Goal: Book appointment/travel/reservation

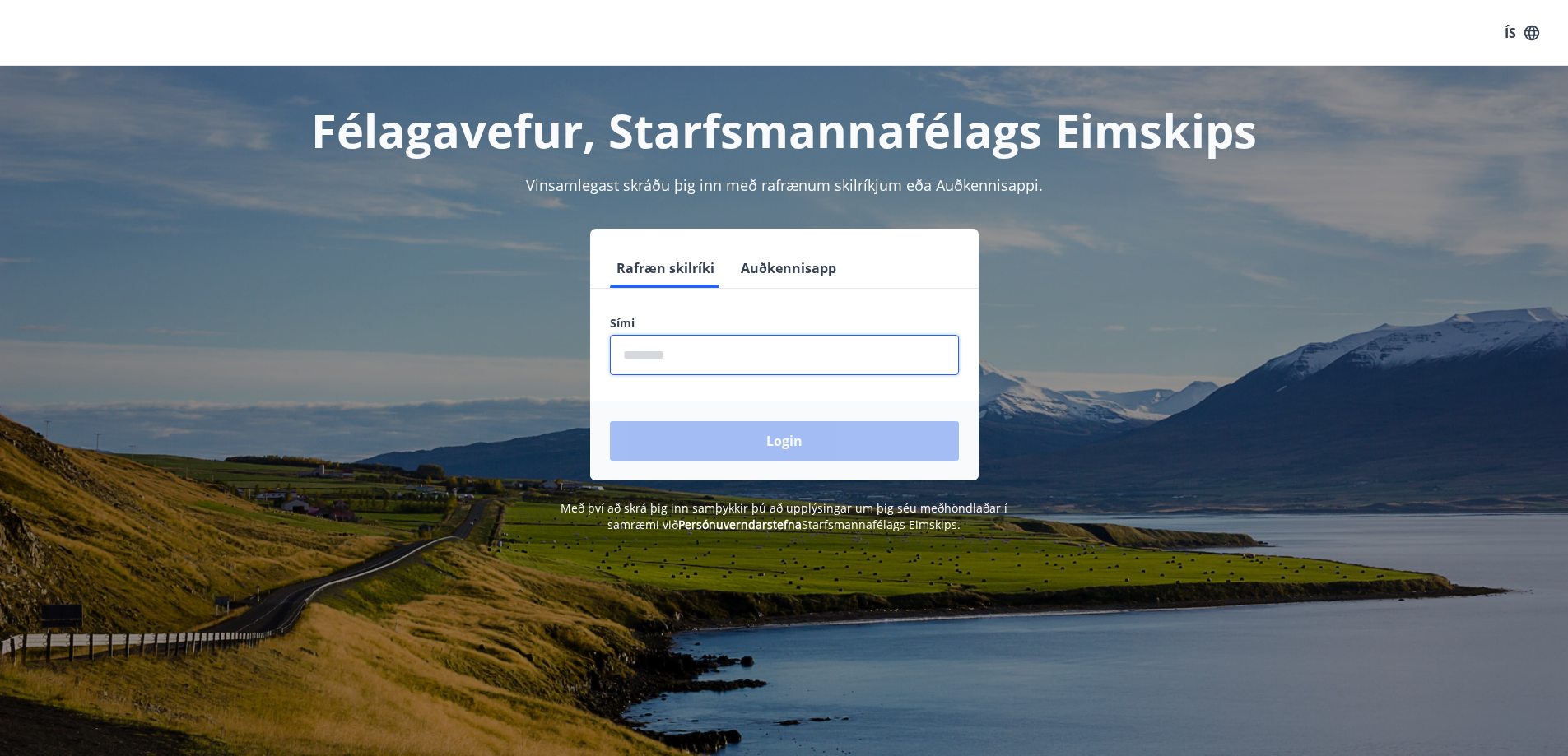
click at [697, 356] on input "phone" at bounding box center [784, 355] width 349 height 40
type input "********"
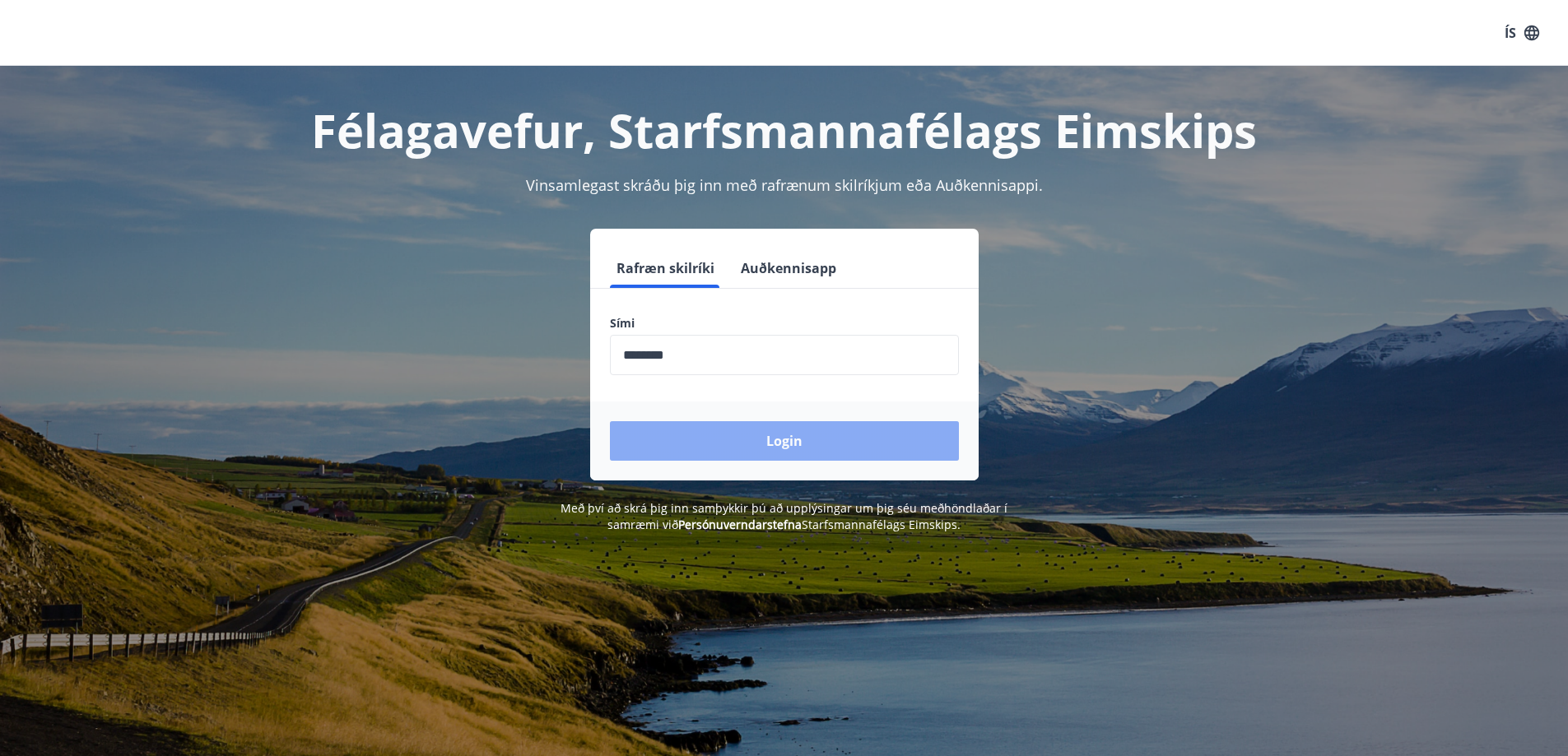
click at [817, 441] on button "Login" at bounding box center [784, 441] width 349 height 40
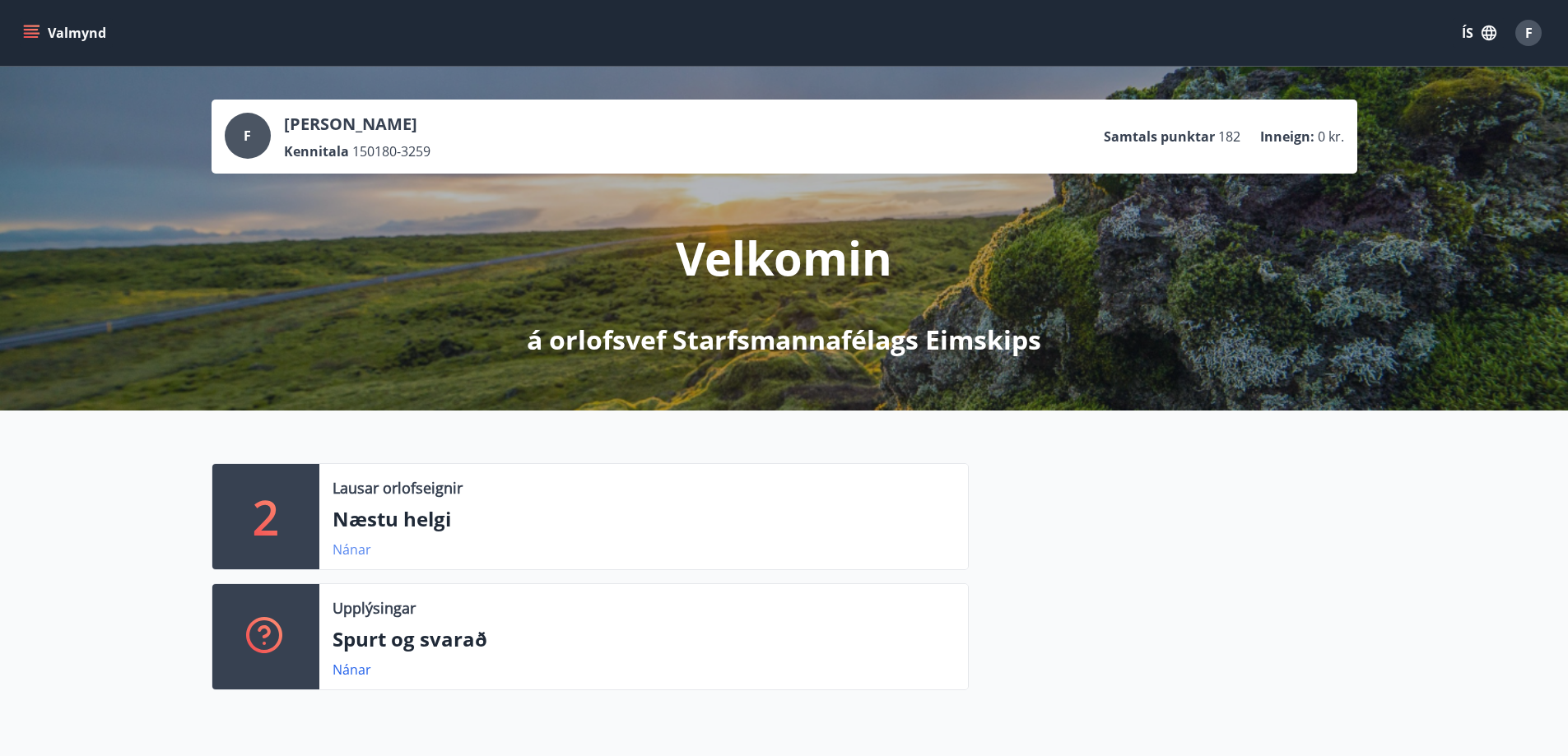
click at [356, 545] on link "Nánar" at bounding box center [352, 550] width 39 height 18
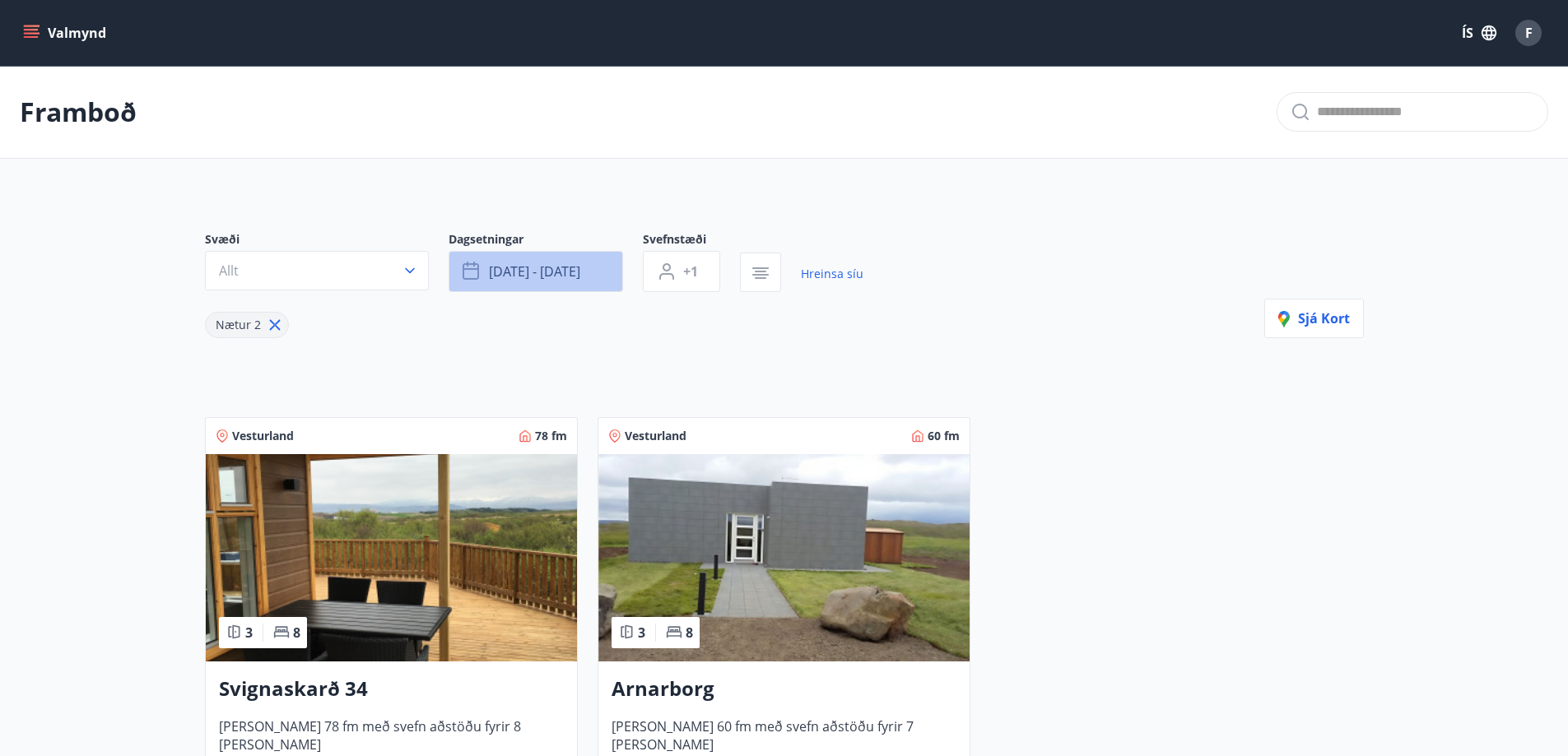
click at [595, 270] on button "[DATE] - [DATE]" at bounding box center [536, 271] width 175 height 41
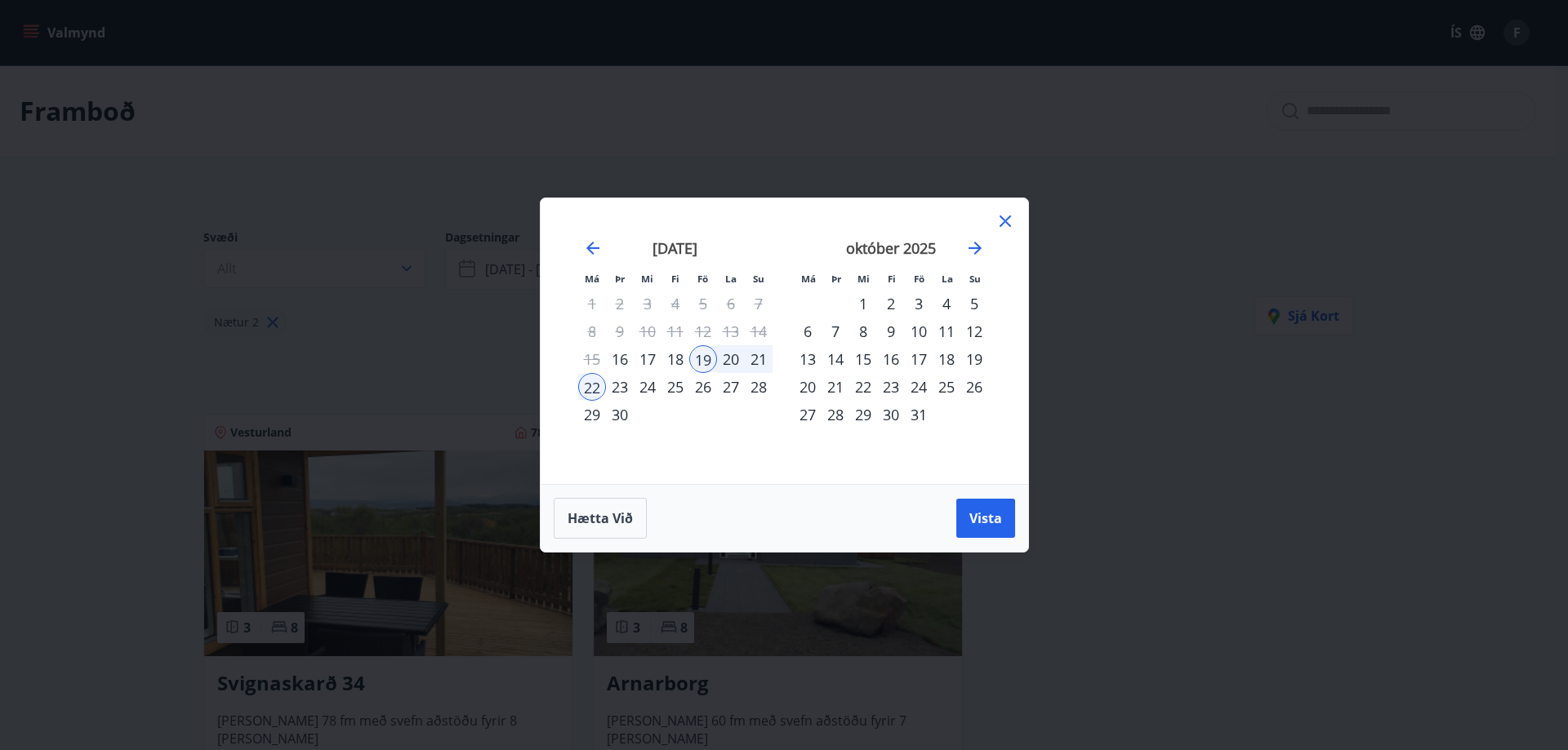
click at [1001, 214] on icon at bounding box center [1005, 221] width 19 height 19
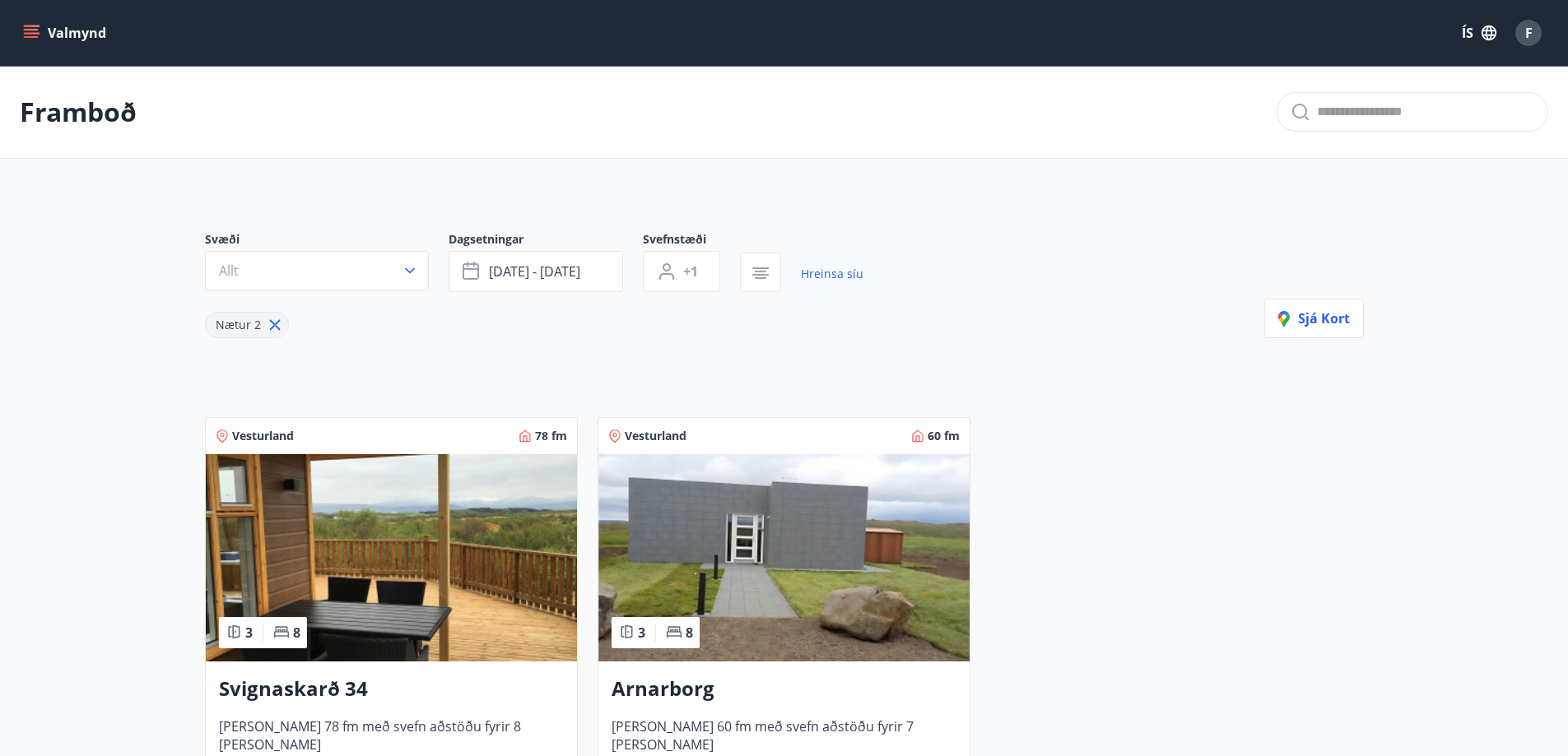
click at [25, 35] on icon "menu" at bounding box center [31, 32] width 17 height 17
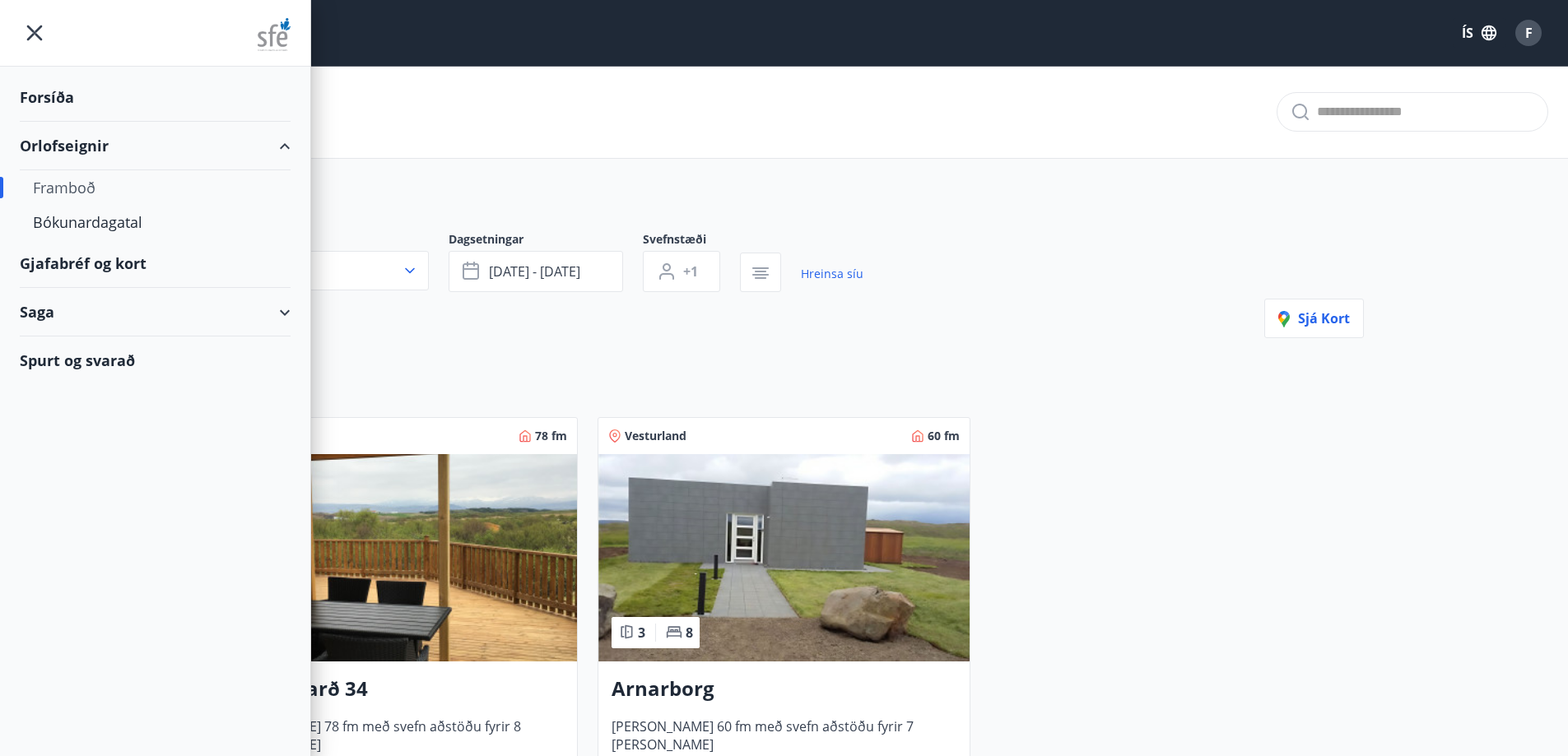
click at [61, 188] on div "Framboð" at bounding box center [155, 187] width 244 height 34
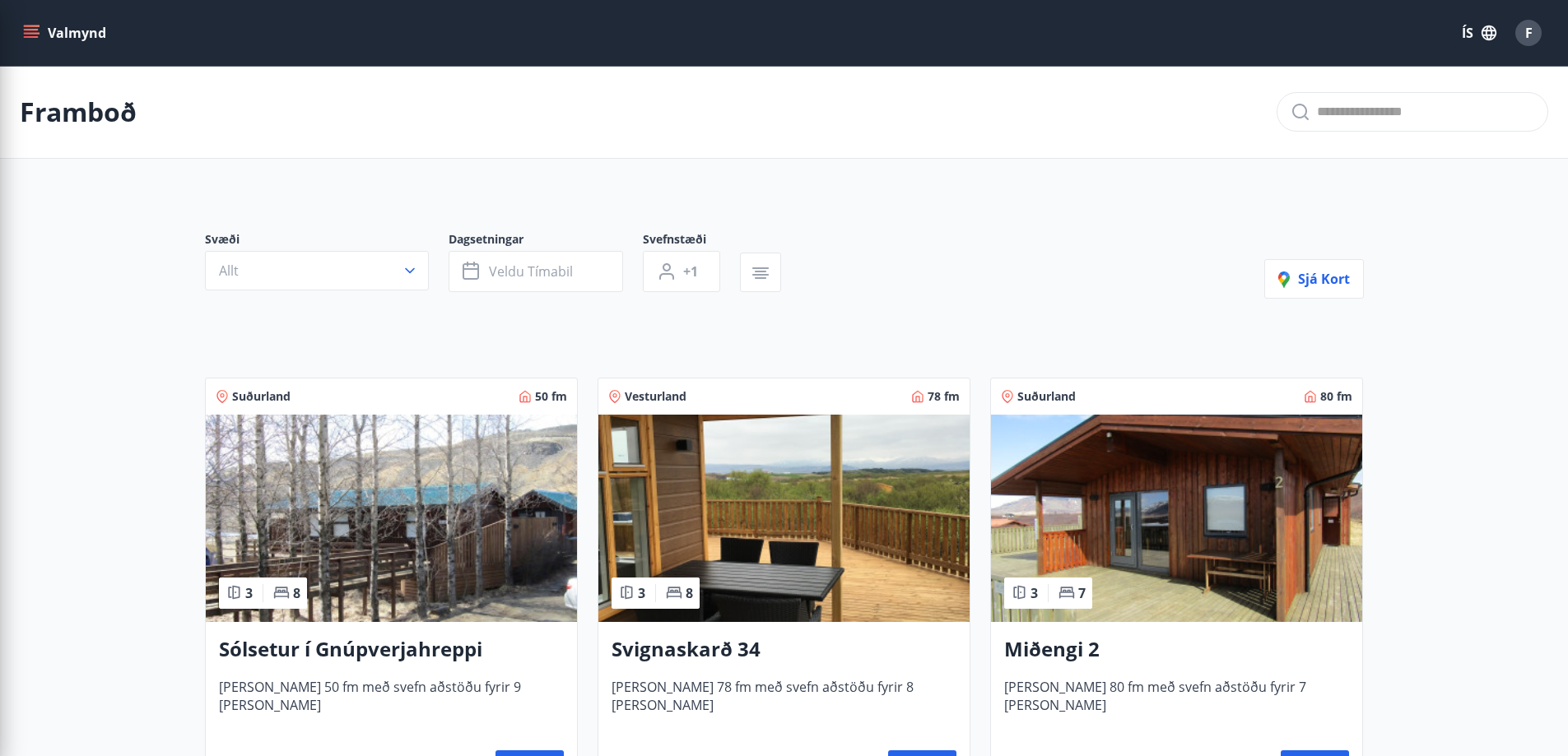
click at [611, 269] on button "Veldu tímabil" at bounding box center [536, 271] width 175 height 41
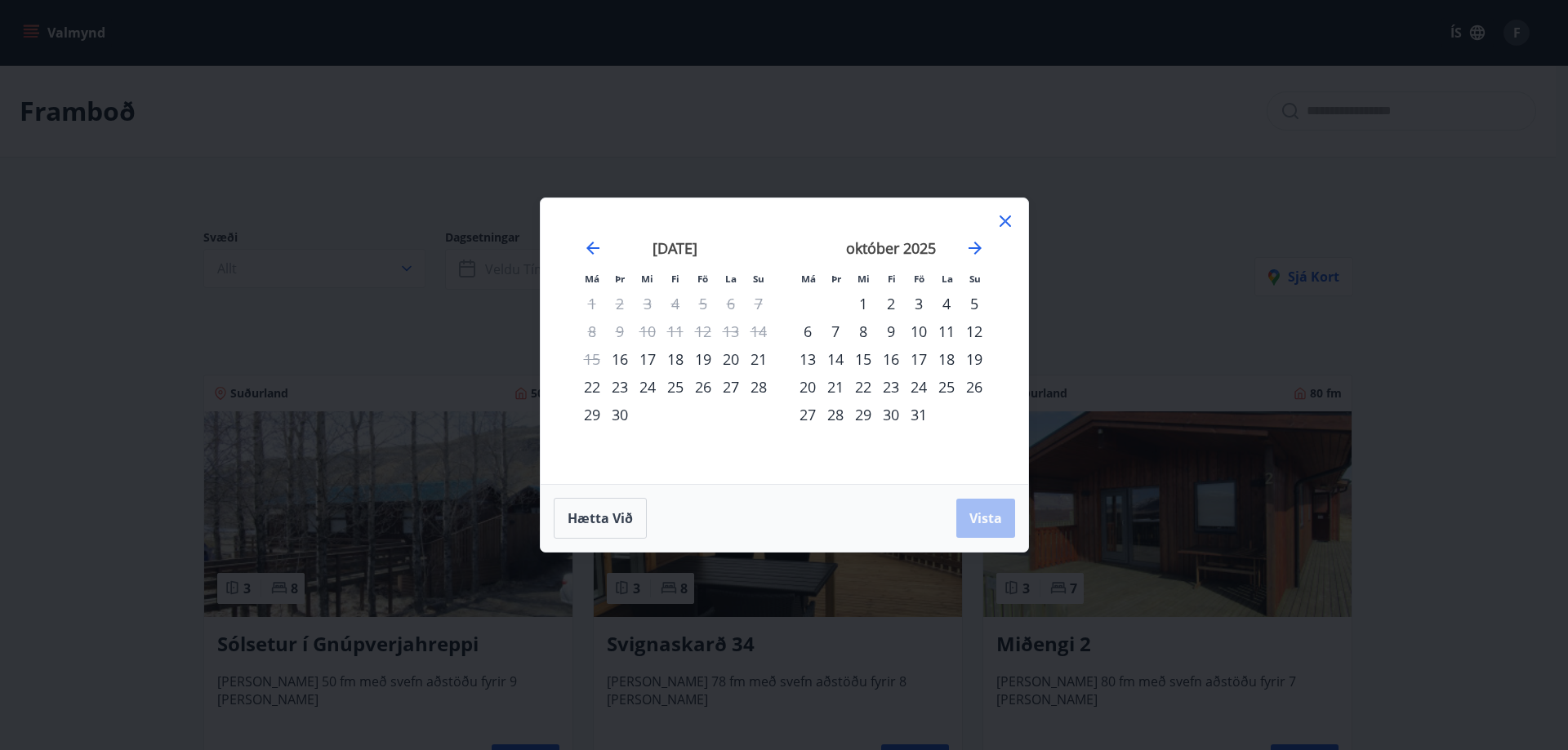
click at [709, 355] on div "19" at bounding box center [703, 359] width 28 height 28
click at [925, 387] on div "24" at bounding box center [919, 387] width 28 height 28
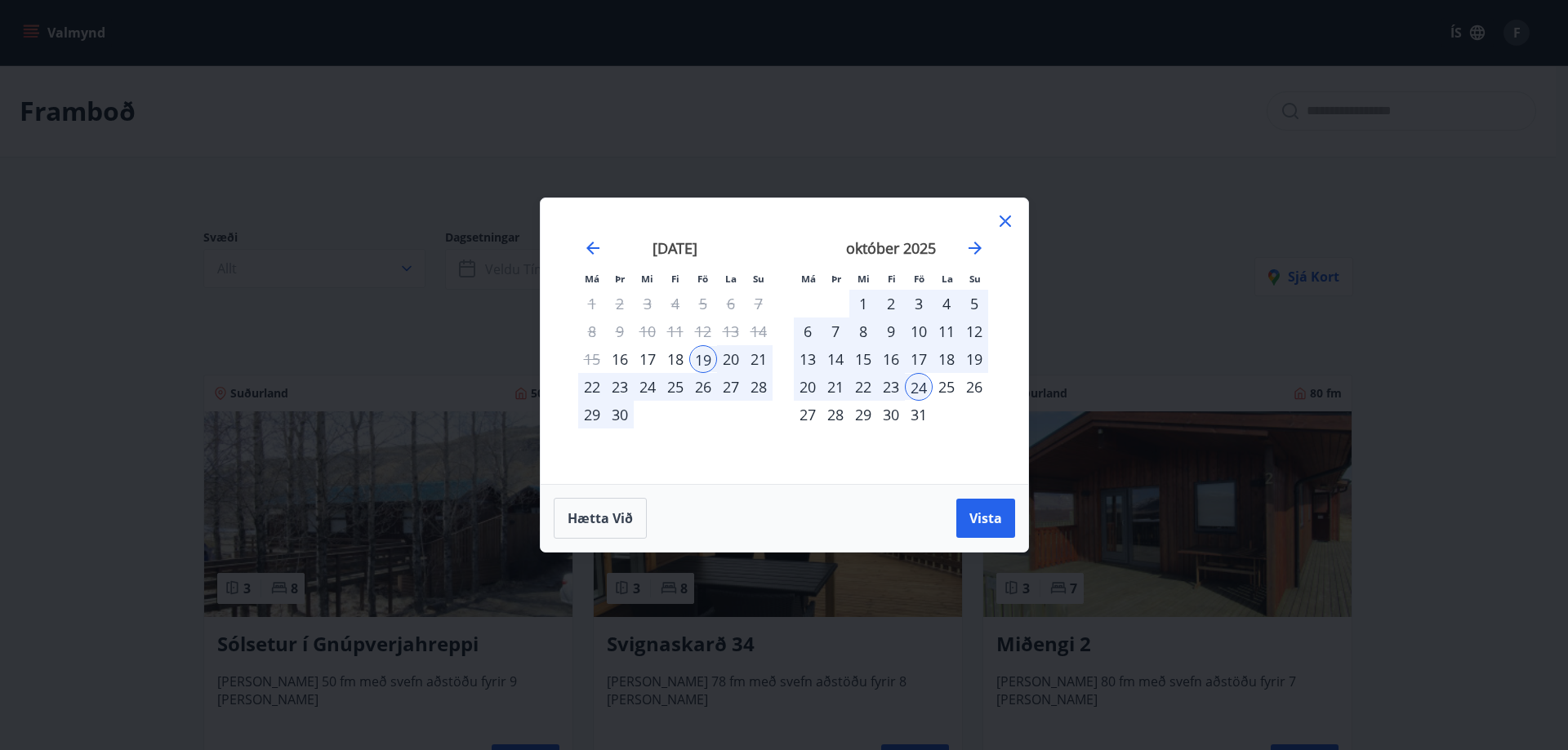
click at [699, 362] on div "19" at bounding box center [703, 359] width 28 height 28
click at [926, 381] on div "24" at bounding box center [919, 387] width 28 height 28
click at [708, 356] on div "19" at bounding box center [703, 359] width 28 height 28
drag, startPoint x: 597, startPoint y: 526, endPoint x: 616, endPoint y: 521, distance: 19.6
click at [597, 527] on button "Hætta við" at bounding box center [600, 518] width 93 height 41
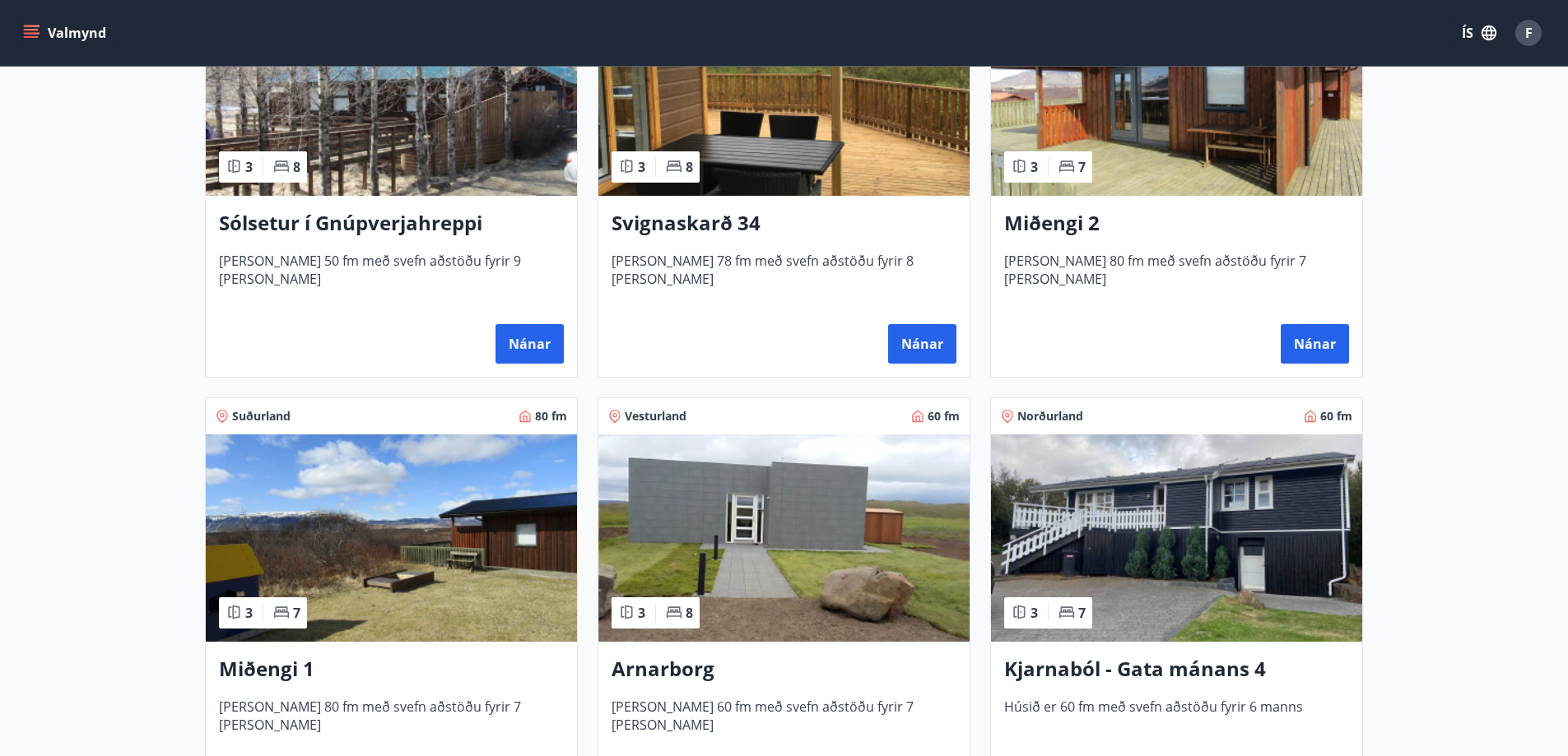
scroll to position [329, 0]
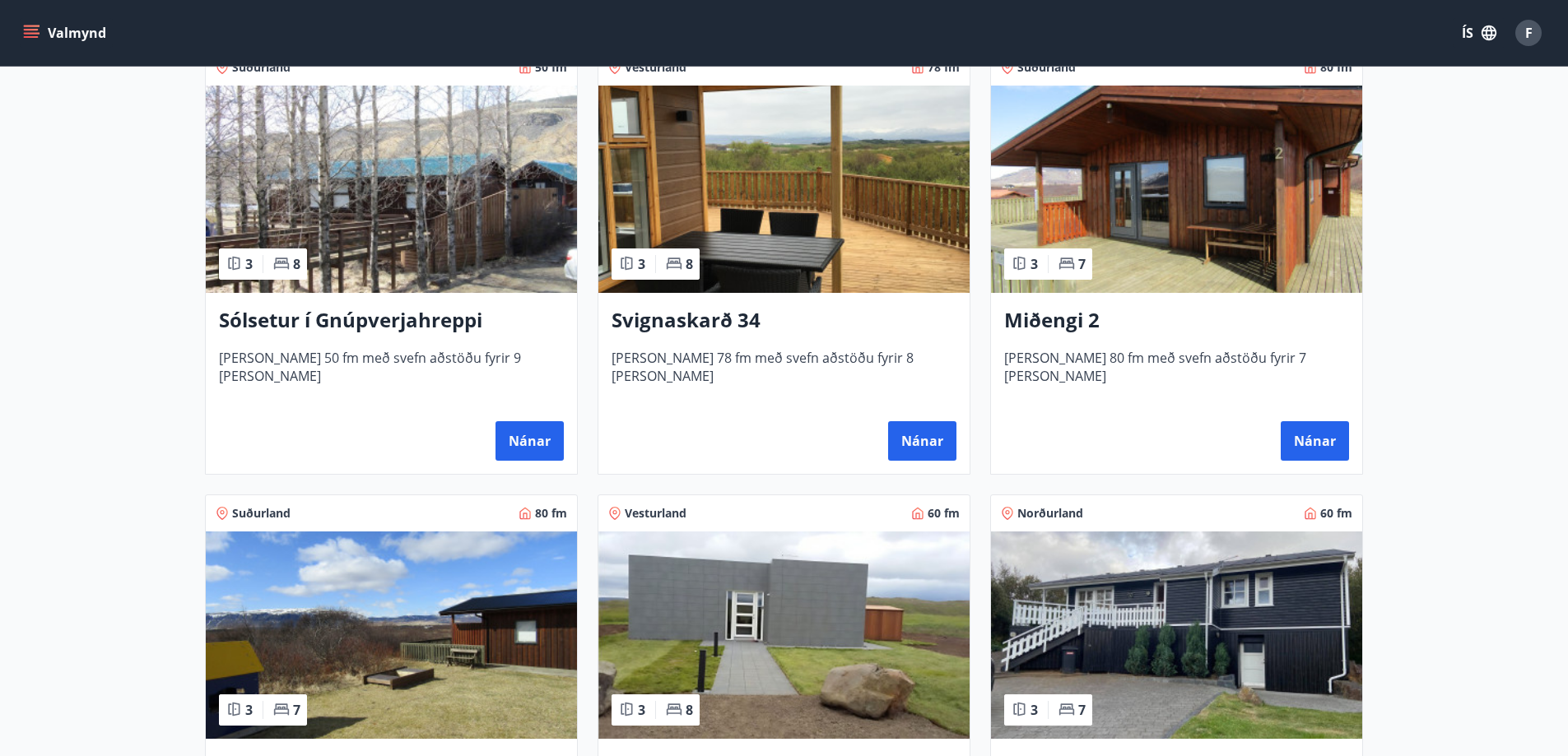
click at [407, 316] on h3 "Sólsetur í Gnúpverjahreppi" at bounding box center [391, 321] width 345 height 30
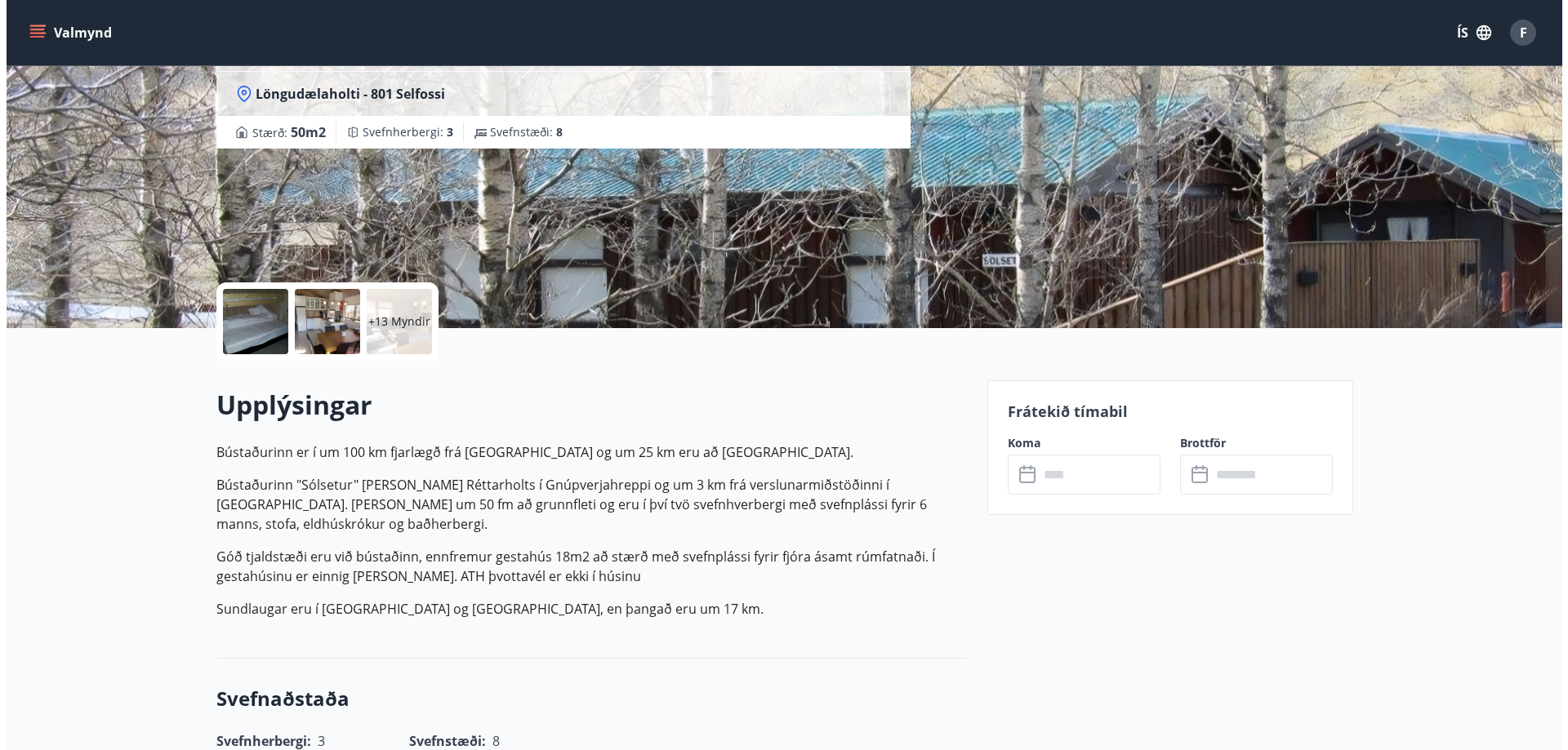
scroll to position [163, 0]
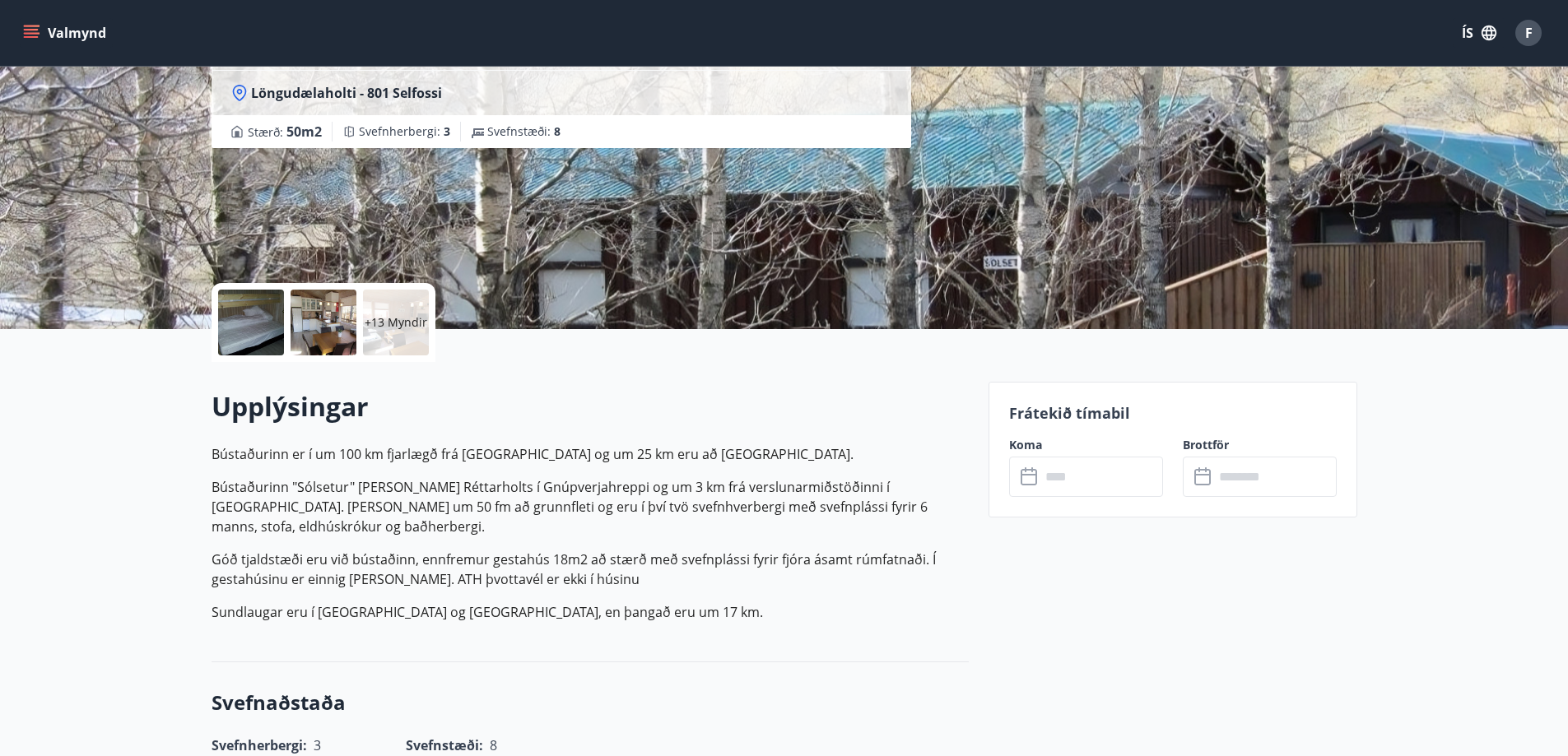
click at [1080, 476] on input "text" at bounding box center [1102, 477] width 123 height 40
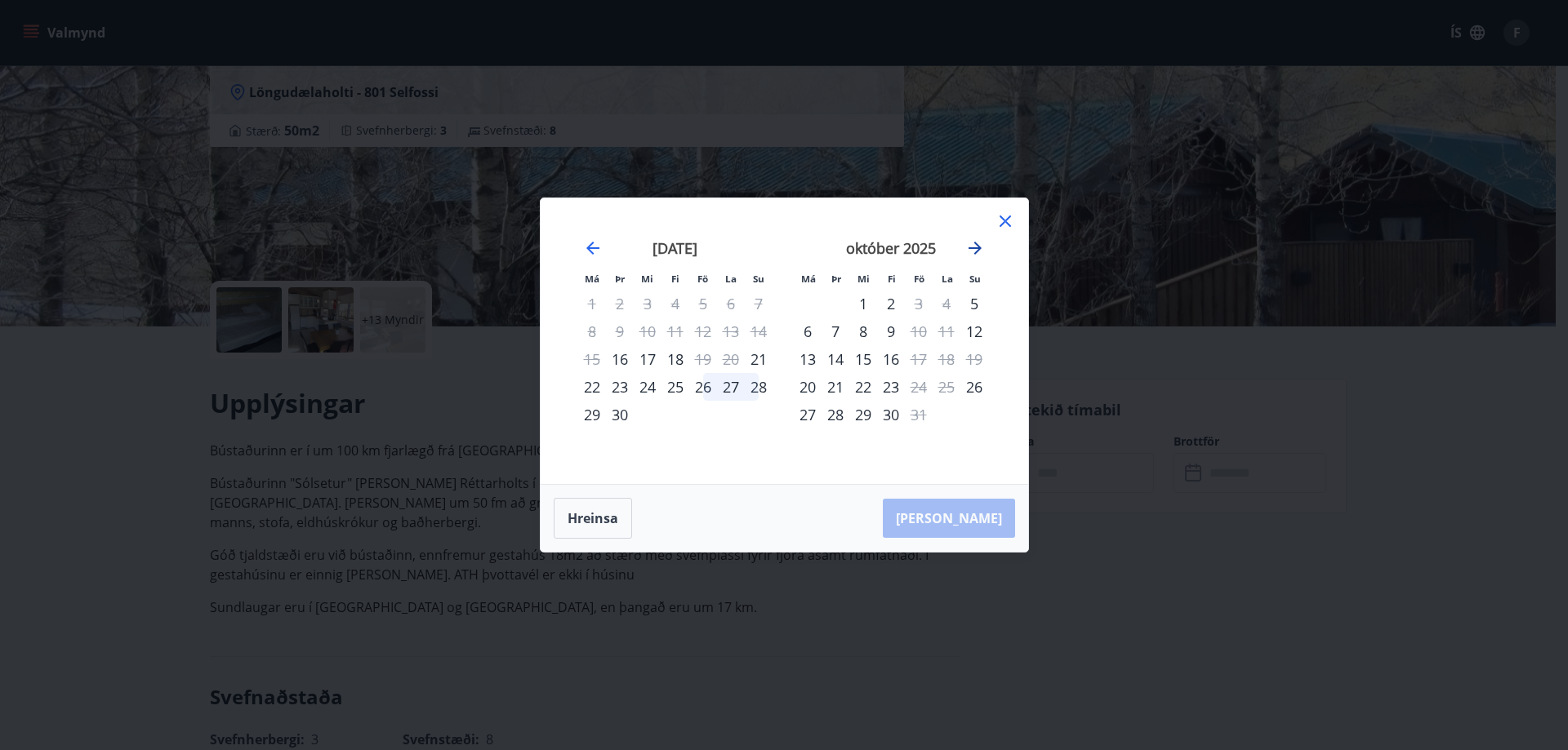
click at [976, 247] on icon "Move forward to switch to the next month." at bounding box center [975, 248] width 19 height 19
click at [920, 356] on div "14" at bounding box center [919, 359] width 28 height 28
click at [979, 357] on div "16" at bounding box center [974, 359] width 28 height 28
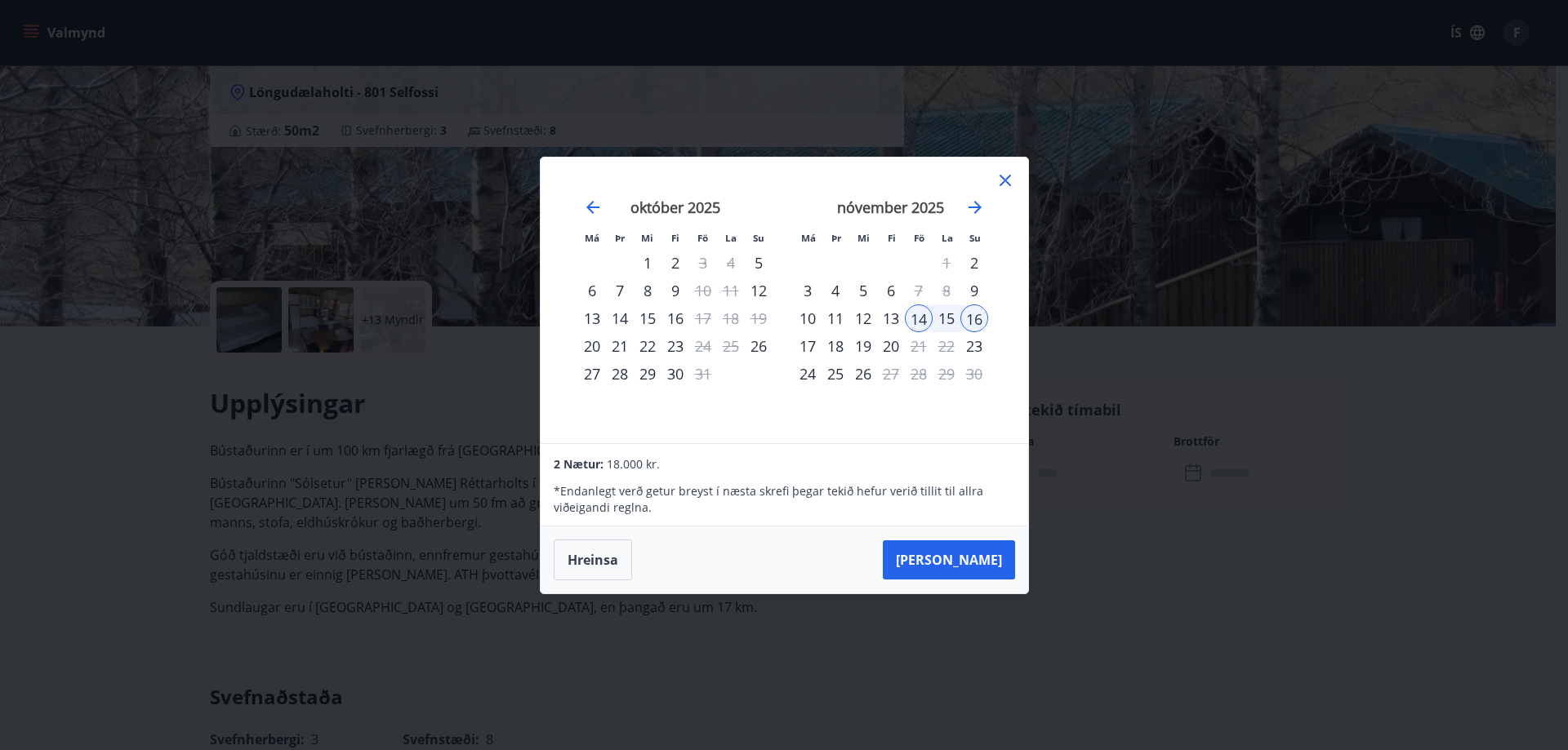
click at [1009, 180] on icon at bounding box center [1005, 180] width 19 height 19
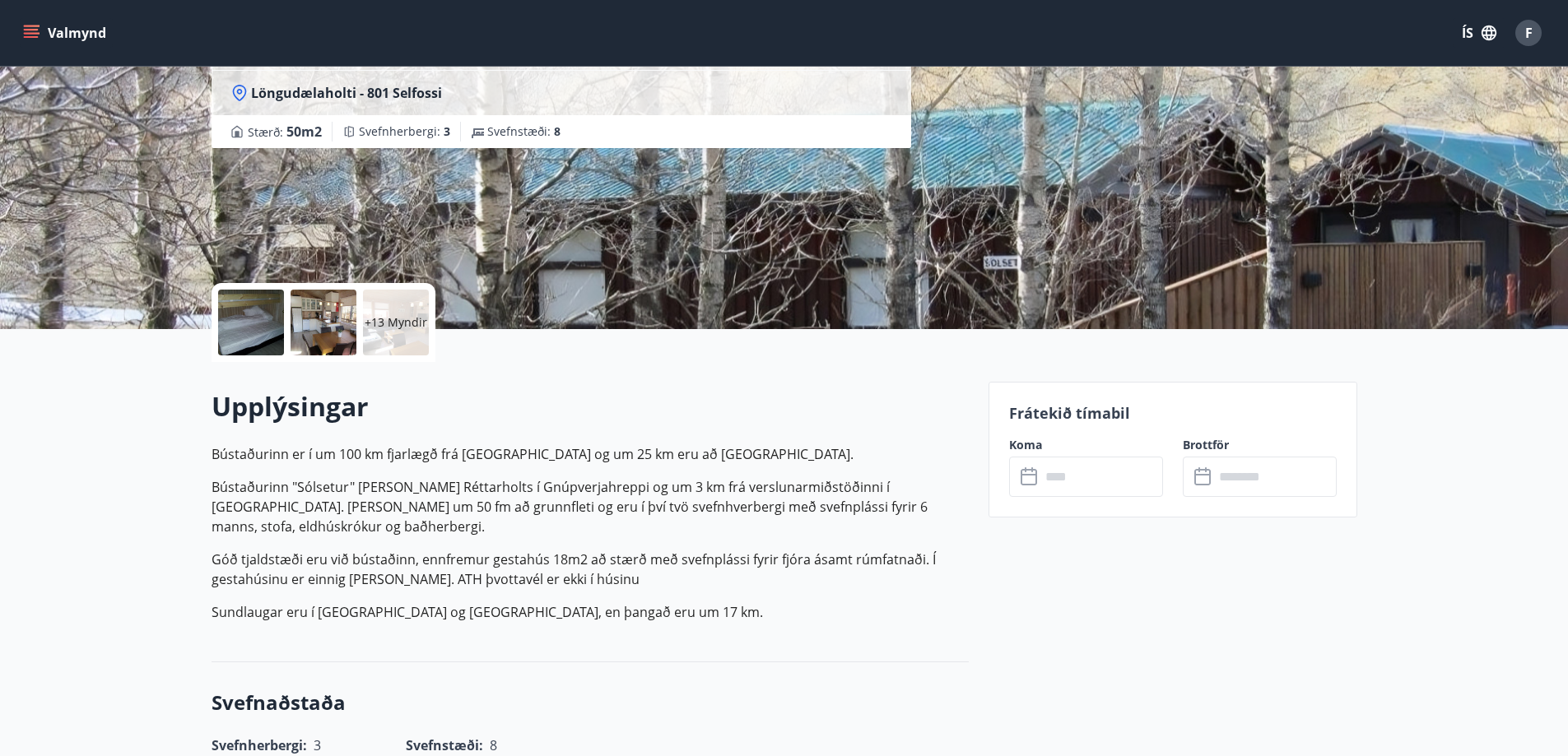
click at [344, 324] on div at bounding box center [323, 322] width 66 height 66
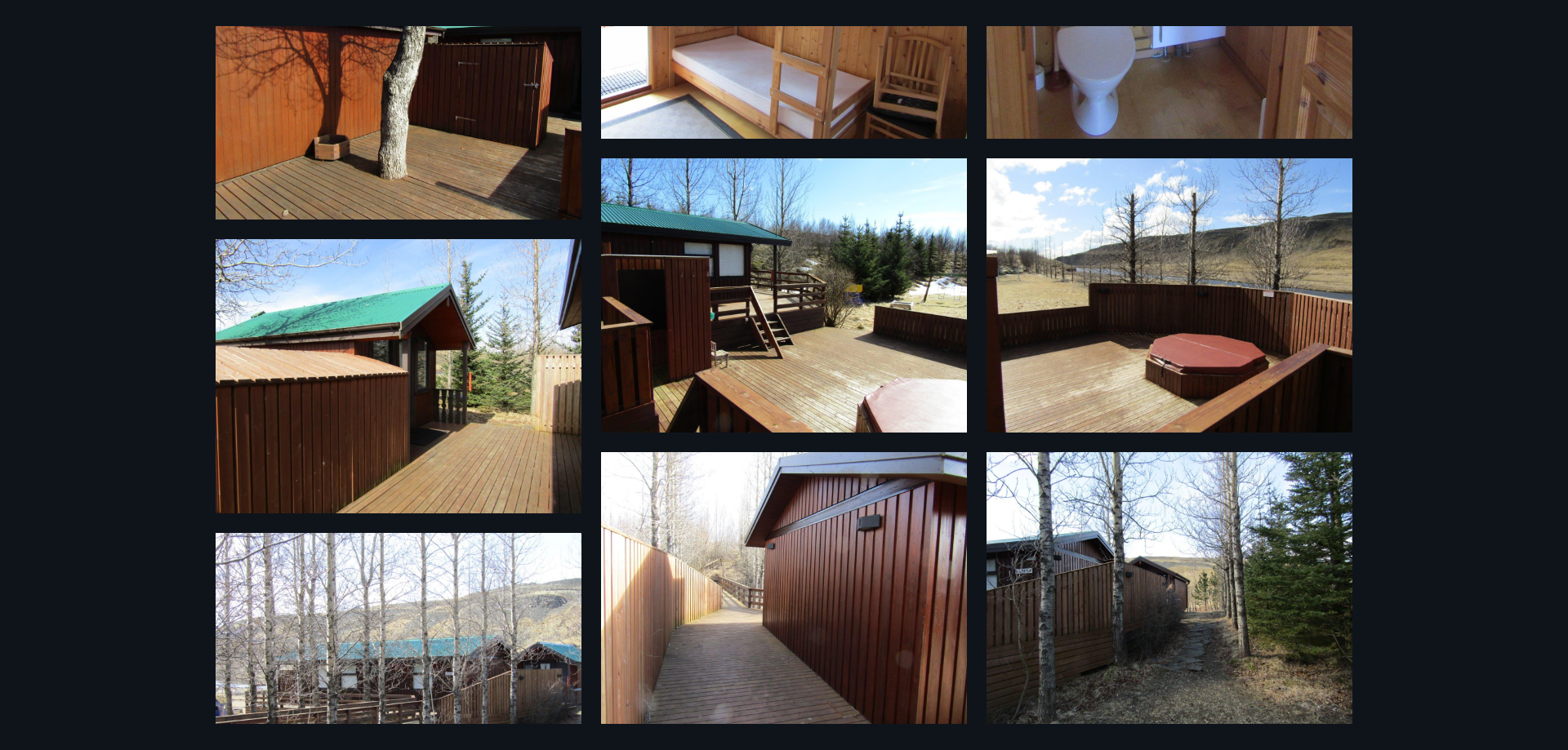
scroll to position [1409, 0]
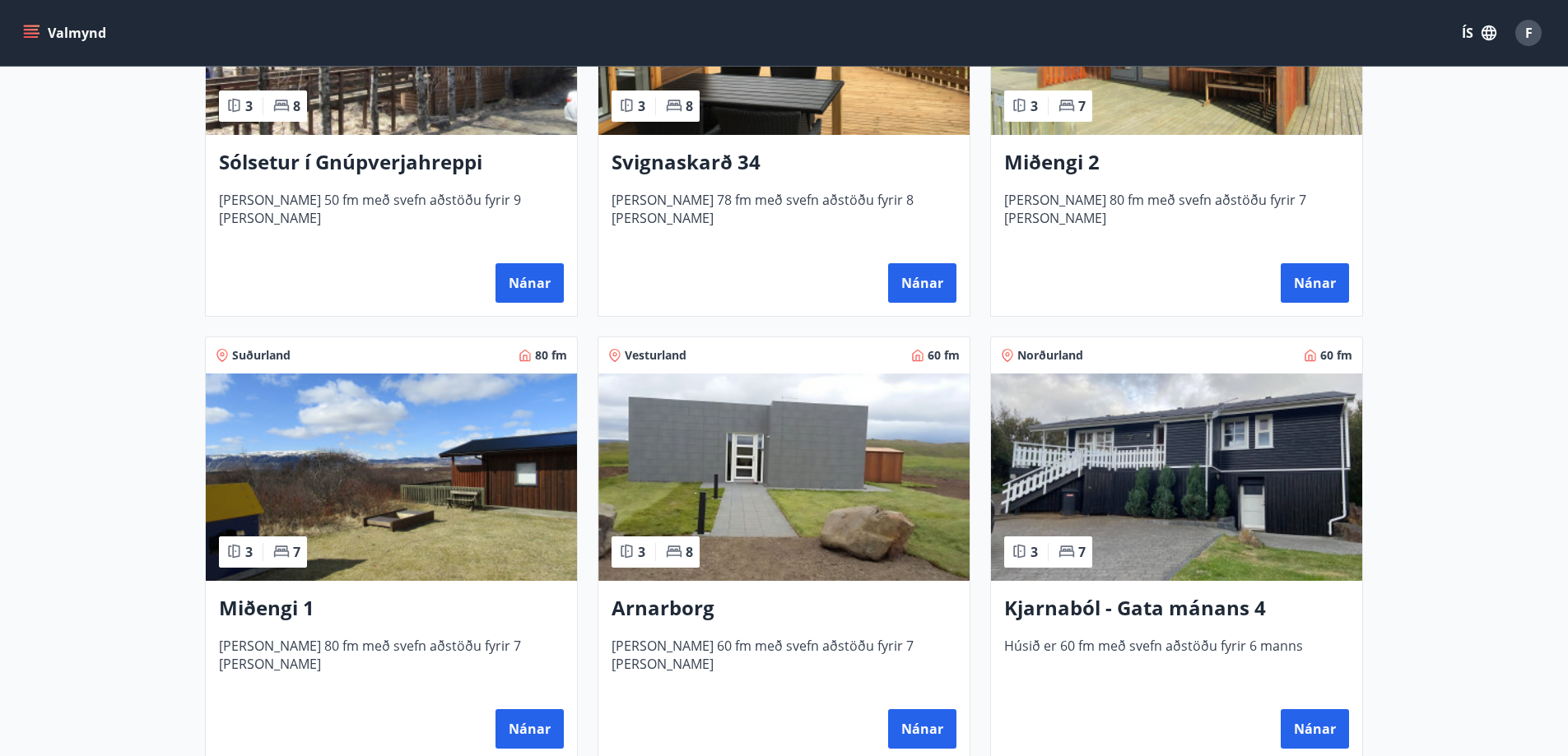
scroll to position [493, 0]
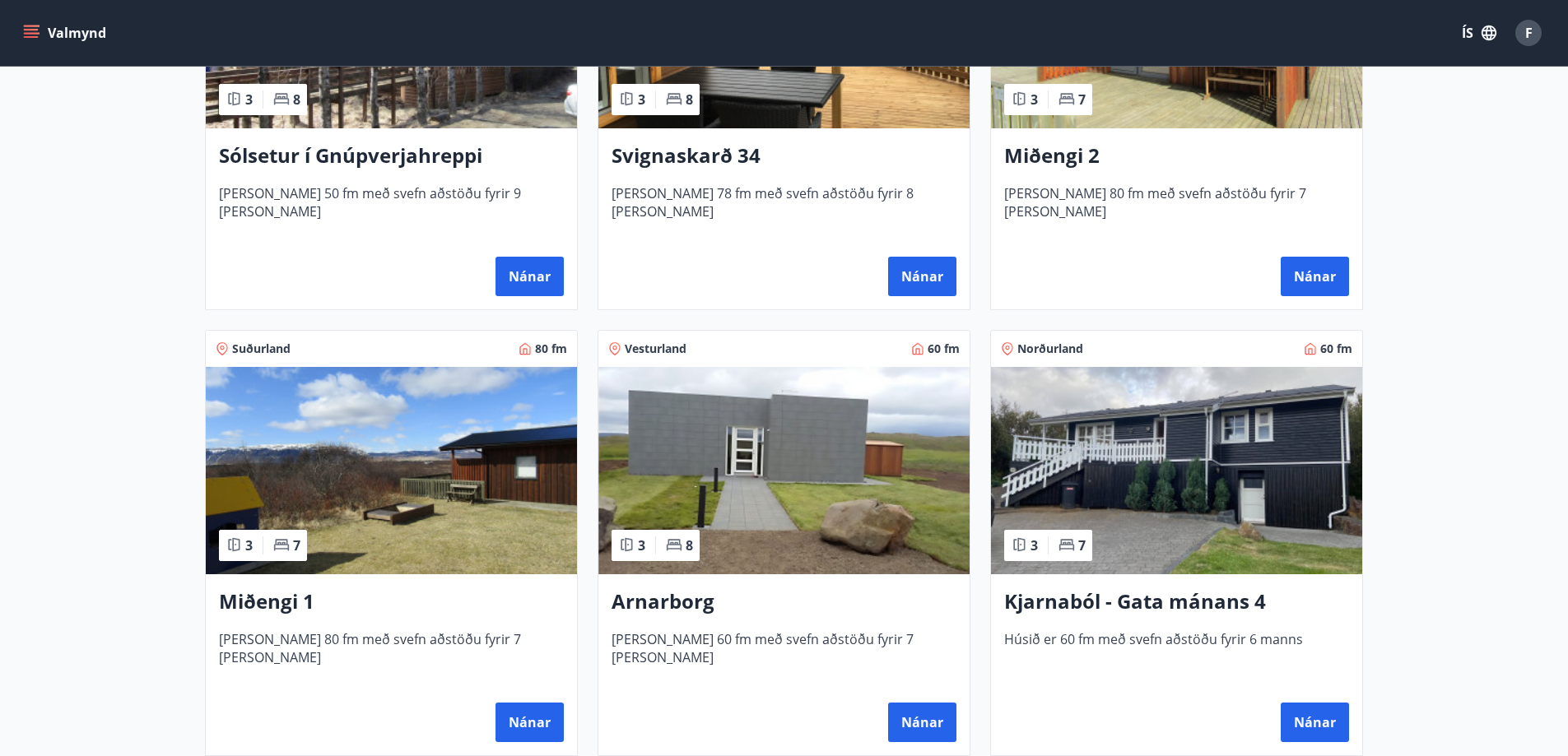
click at [1196, 598] on h3 "Kjarnaból - Gata mánans 4" at bounding box center [1176, 602] width 345 height 30
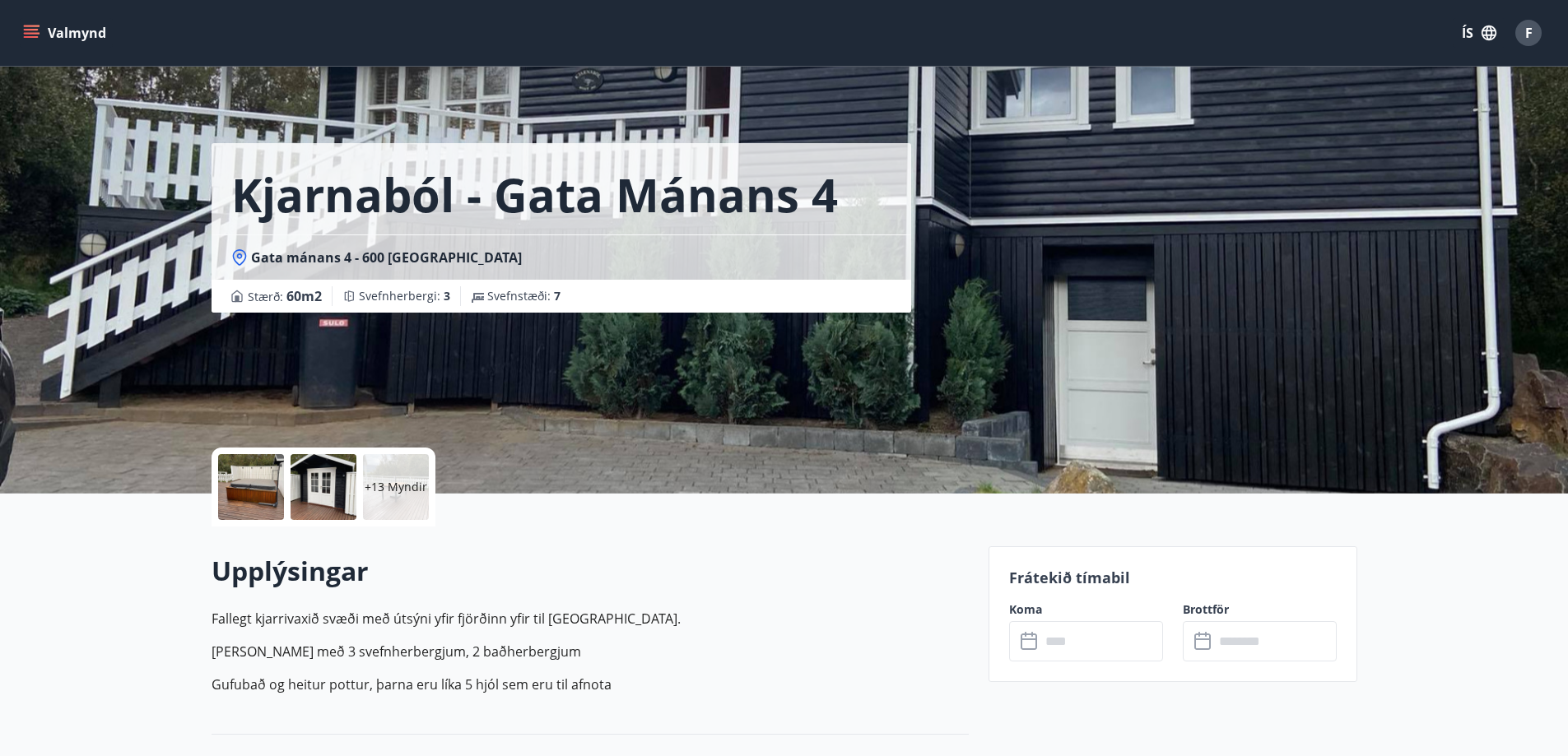
click at [1102, 643] on input "text" at bounding box center [1102, 641] width 123 height 40
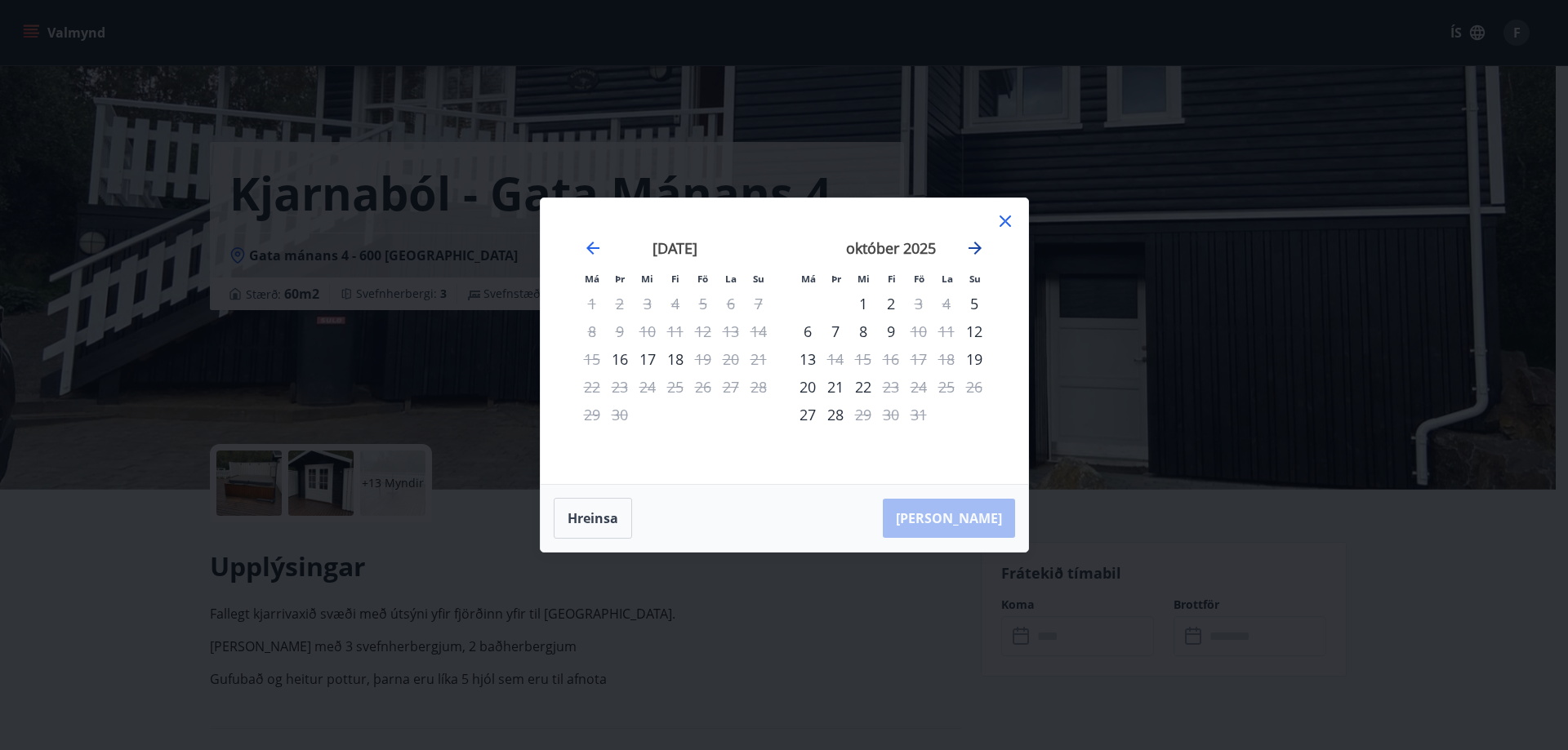
click at [980, 245] on icon "Move forward to switch to the next month." at bounding box center [975, 248] width 19 height 19
click at [980, 241] on icon "Move forward to switch to the next month." at bounding box center [975, 248] width 19 height 19
click at [1009, 216] on icon at bounding box center [1005, 220] width 11 height 11
